Goal: Information Seeking & Learning: Check status

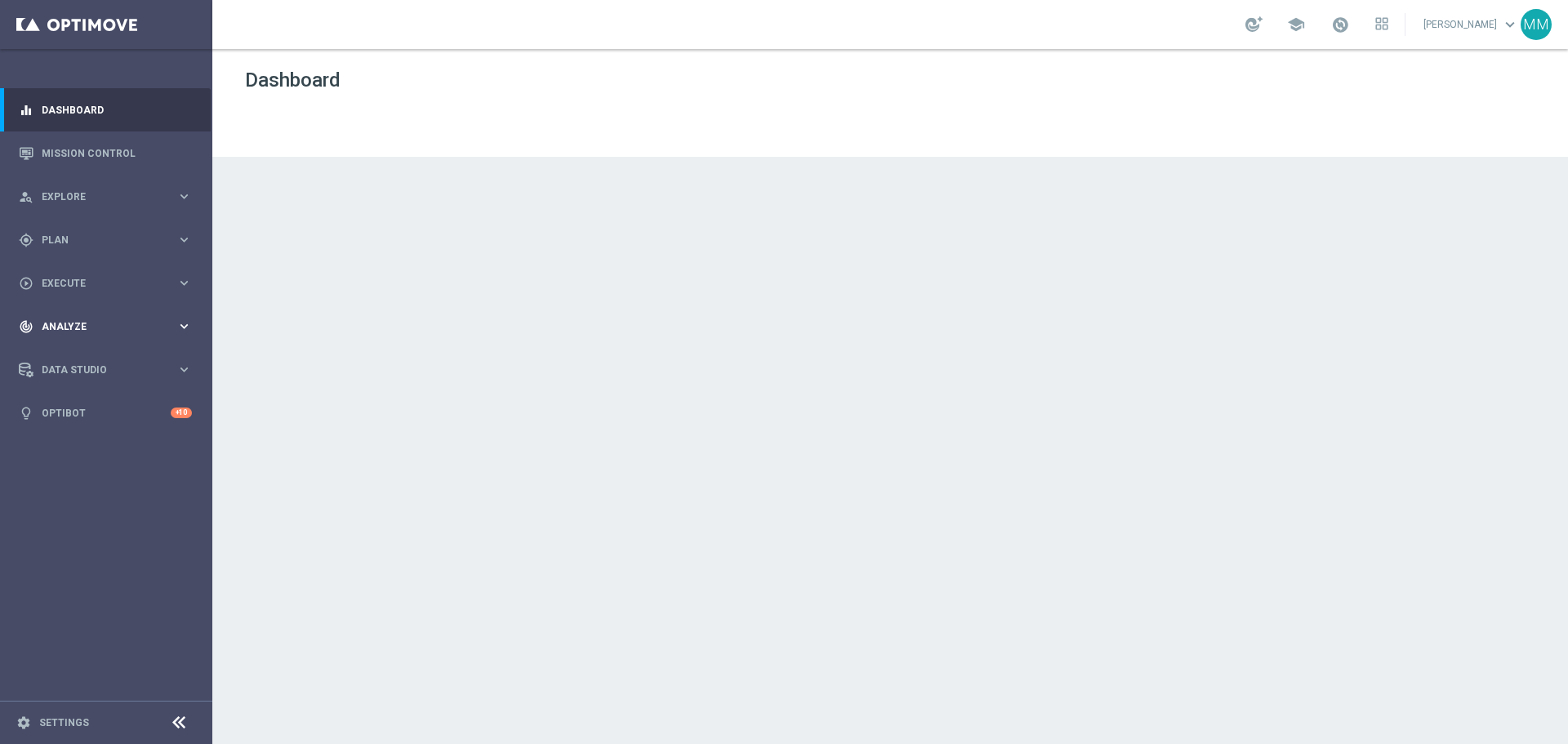
click at [90, 318] on div "track_changes Analyze keyboard_arrow_right" at bounding box center [105, 326] width 211 height 43
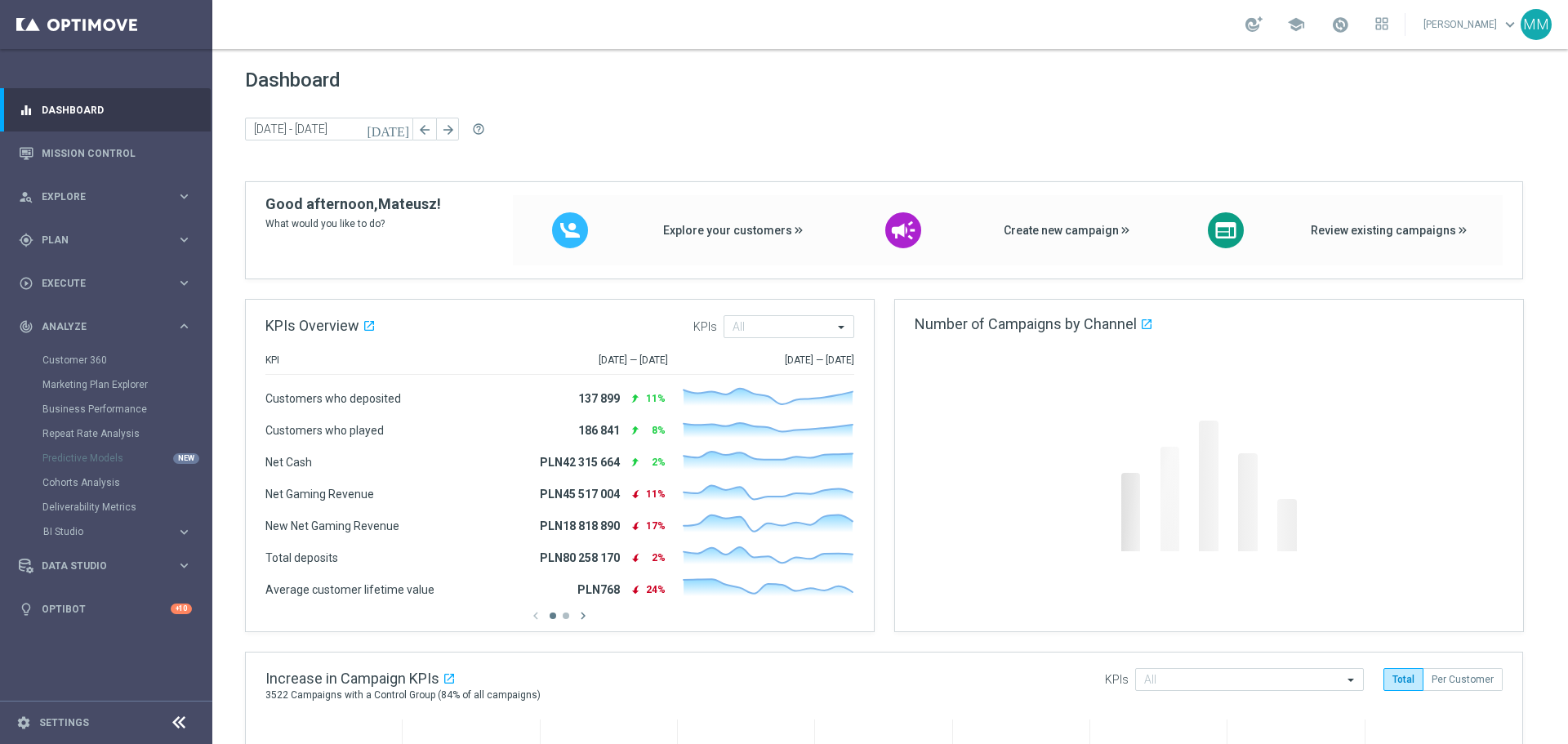
click at [82, 352] on div "Customer 360" at bounding box center [126, 360] width 168 height 25
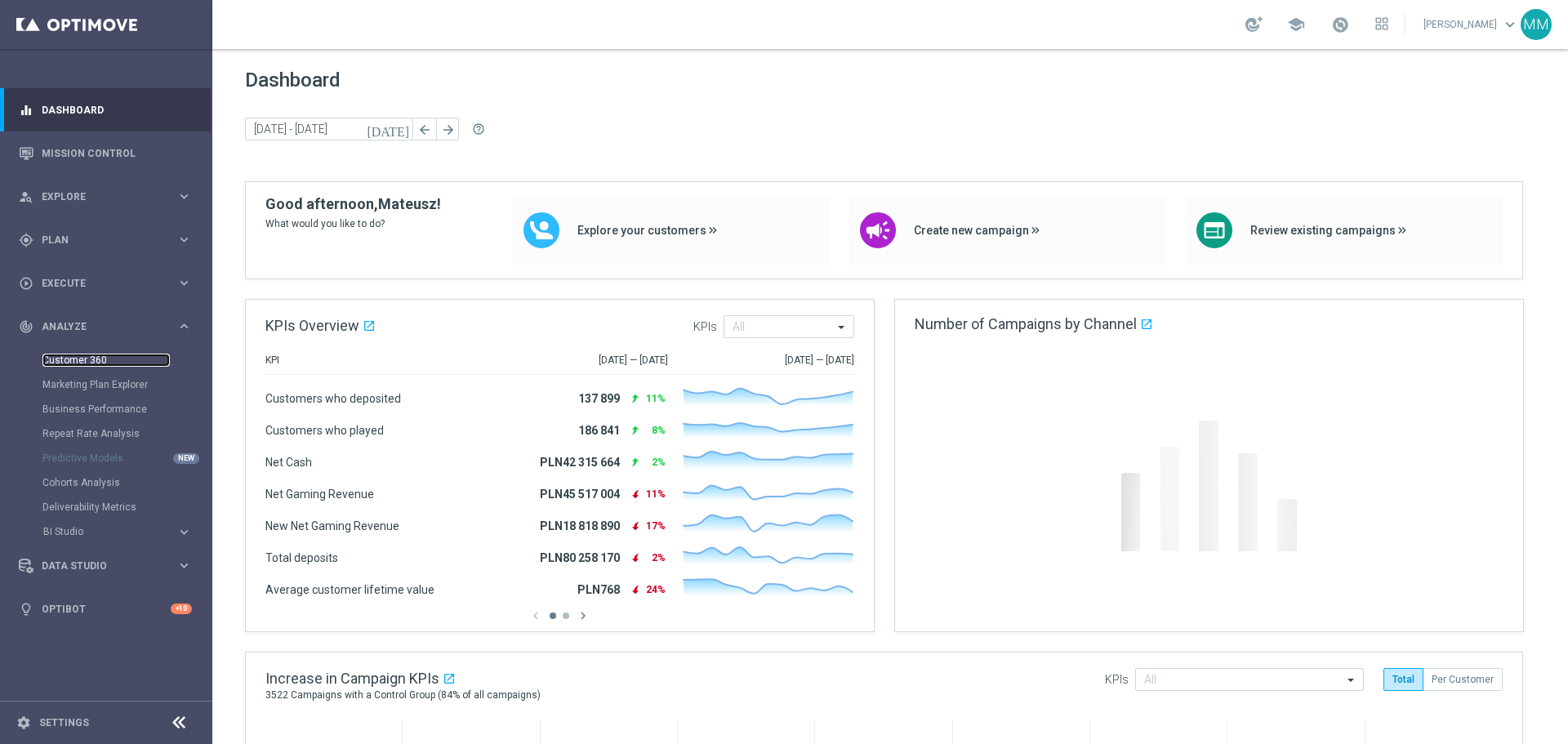
click at [80, 361] on link "Customer 360" at bounding box center [106, 360] width 127 height 13
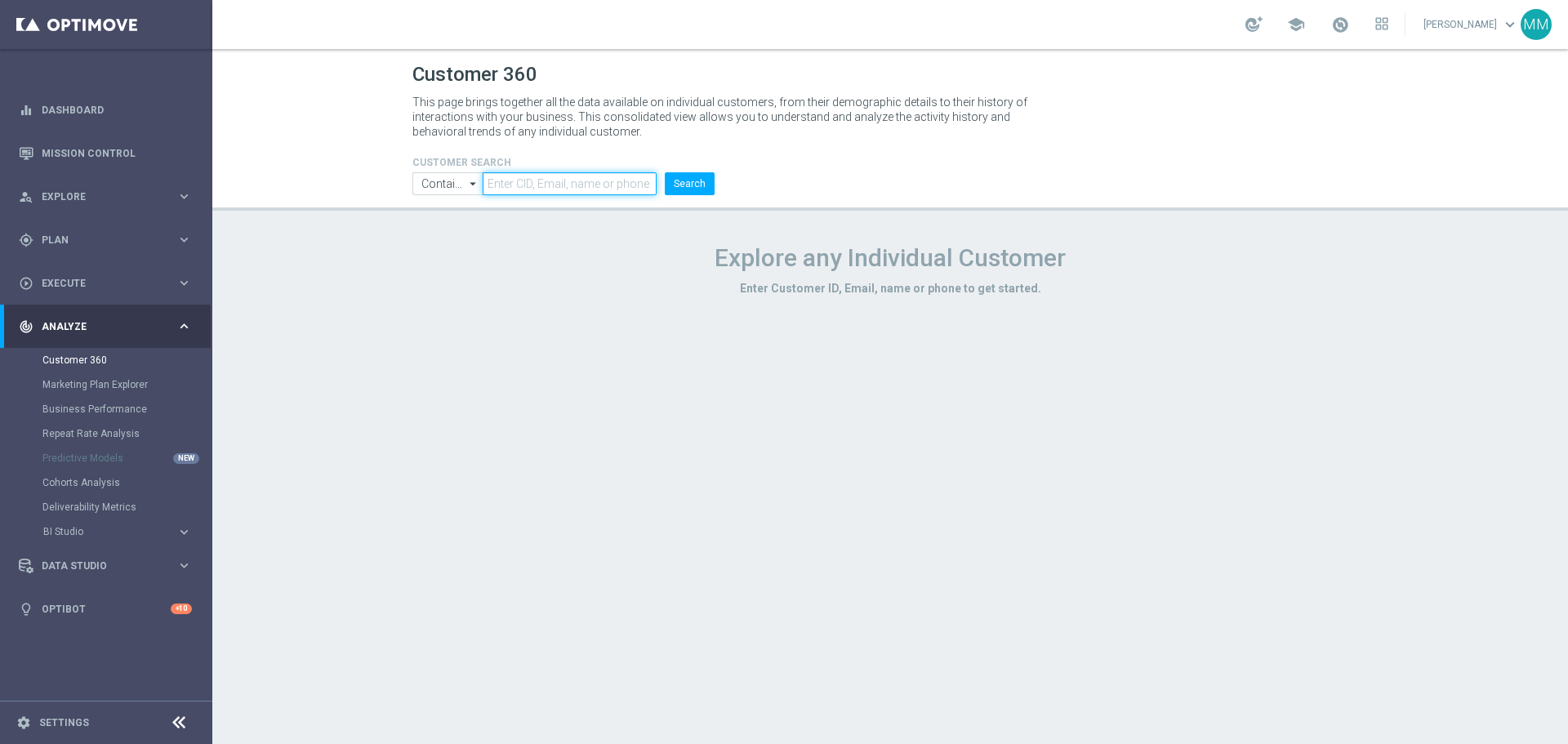
click at [555, 176] on input "text" at bounding box center [569, 183] width 174 height 23
paste input "2335693"
type input "2335693"
click at [690, 183] on button "Search" at bounding box center [689, 183] width 50 height 23
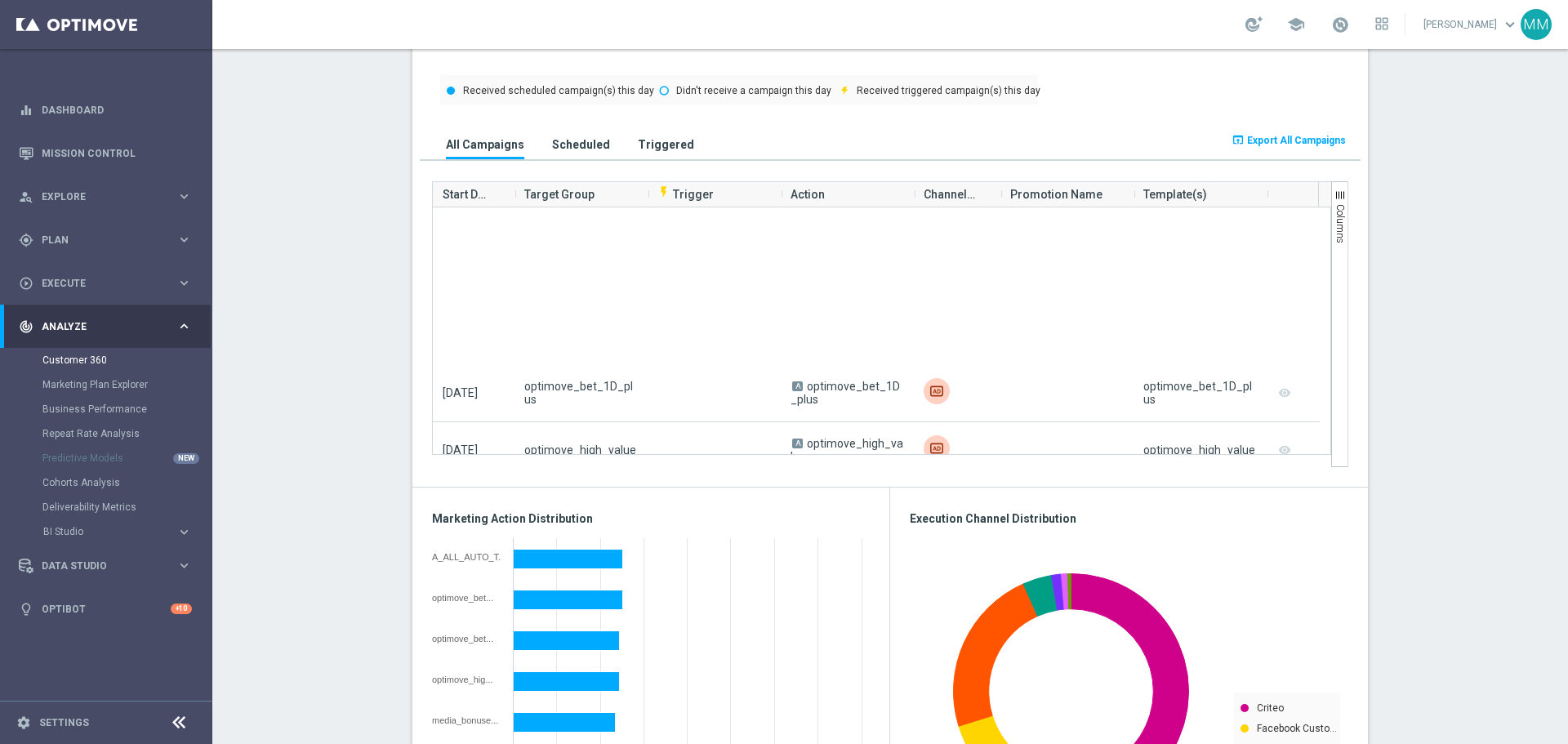
scroll to position [4738, 0]
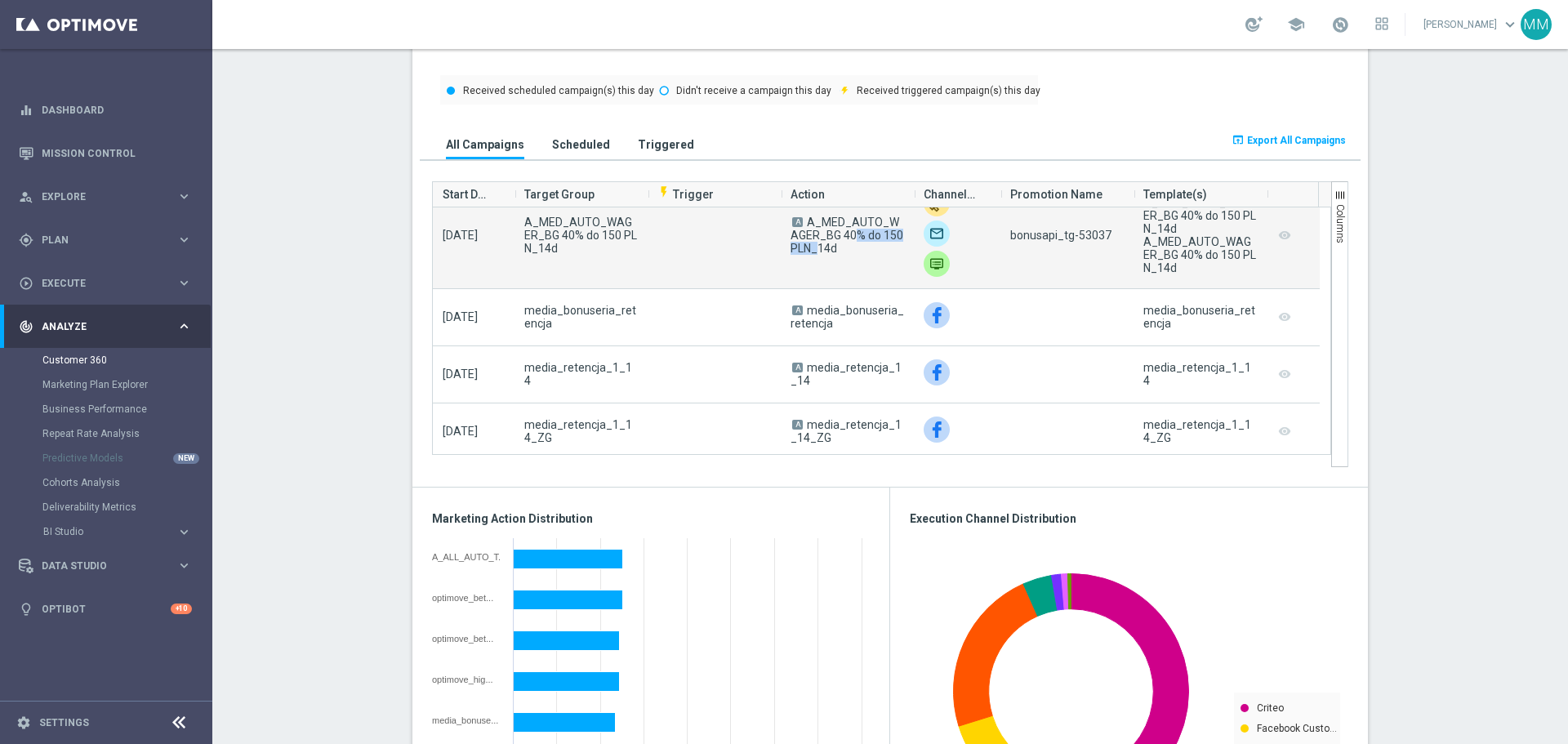
drag, startPoint x: 812, startPoint y: 236, endPoint x: 888, endPoint y: 238, distance: 76.0
click at [888, 238] on span "A_MED_AUTO_WAGER_BG 40% do 150 PLN_14d" at bounding box center [846, 235] width 113 height 39
copy span "BG 40% do 150"
